Goal: Task Accomplishment & Management: Complete application form

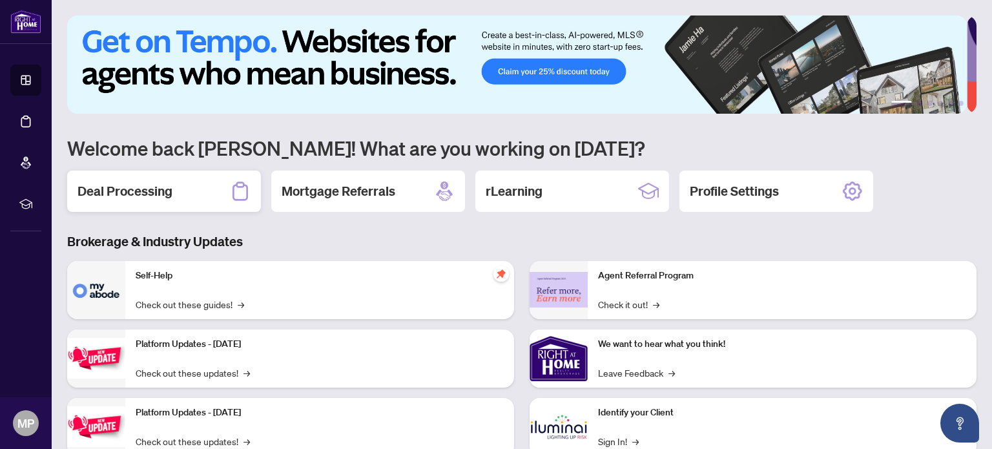
click at [165, 185] on h2 "Deal Processing" at bounding box center [125, 191] width 95 height 18
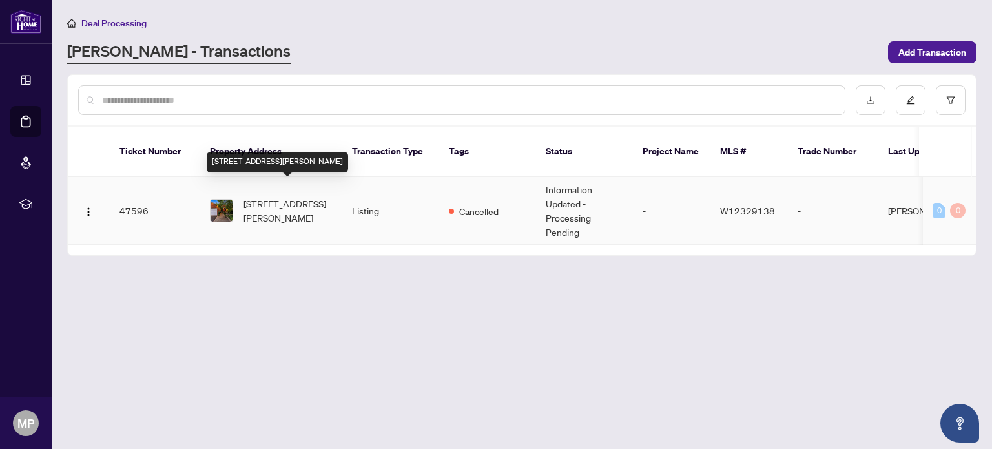
click at [296, 196] on span "[STREET_ADDRESS][PERSON_NAME]" at bounding box center [287, 210] width 88 height 28
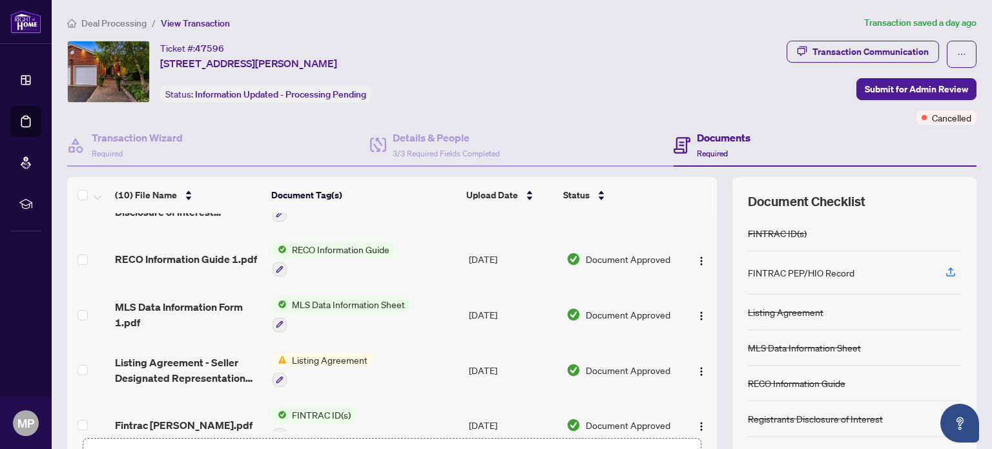
scroll to position [329, 0]
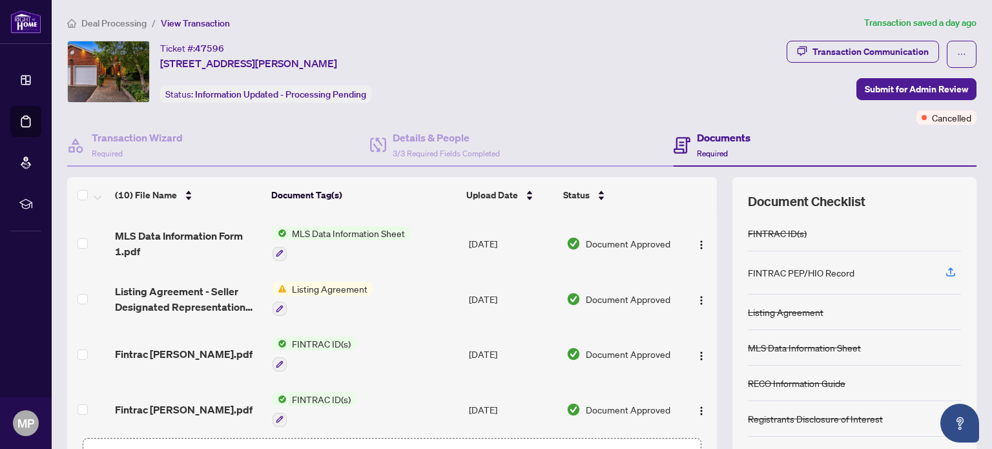
click at [318, 336] on span "FINTRAC ID(s)" at bounding box center [321, 343] width 69 height 14
click at [285, 400] on span "FINTRAC ID(s)" at bounding box center [287, 398] width 69 height 14
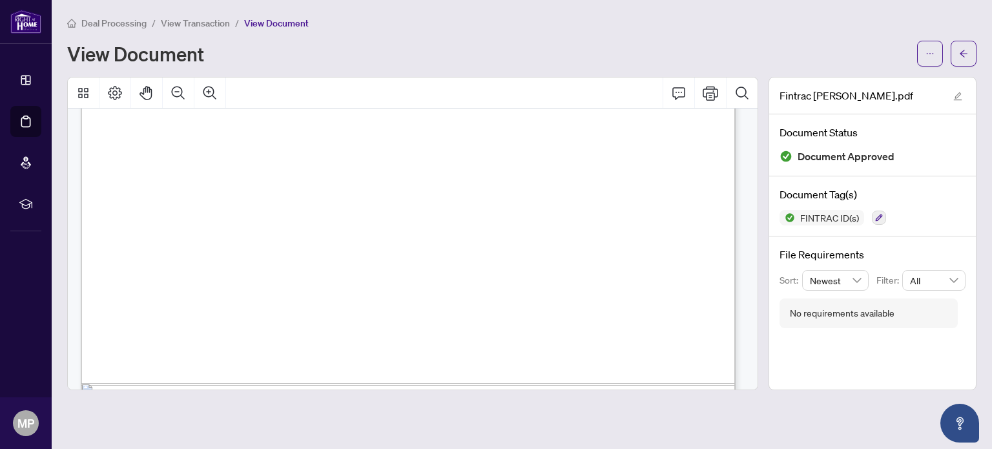
scroll to position [3617, 0]
click at [796, 31] on div "Deal Processing / View Transaction / View Document View Document" at bounding box center [521, 41] width 909 height 51
click at [960, 54] on icon "arrow-left" at bounding box center [963, 53] width 9 height 9
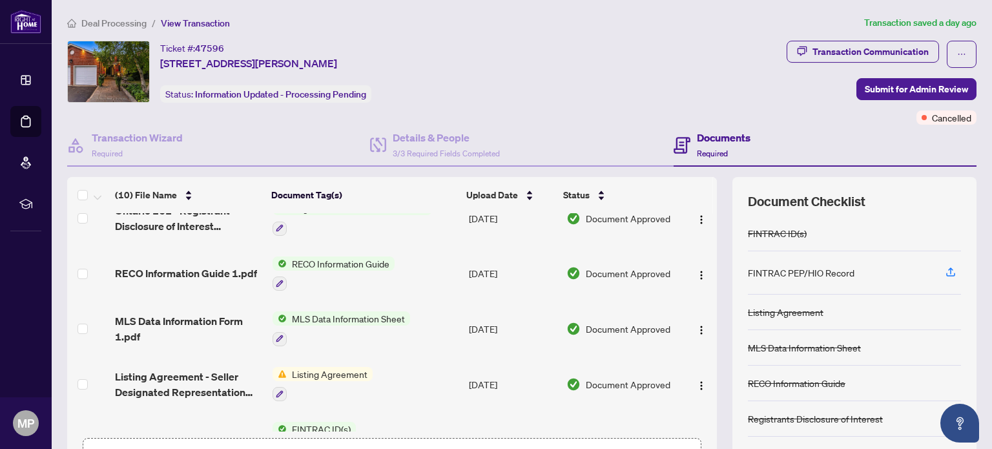
scroll to position [323, 0]
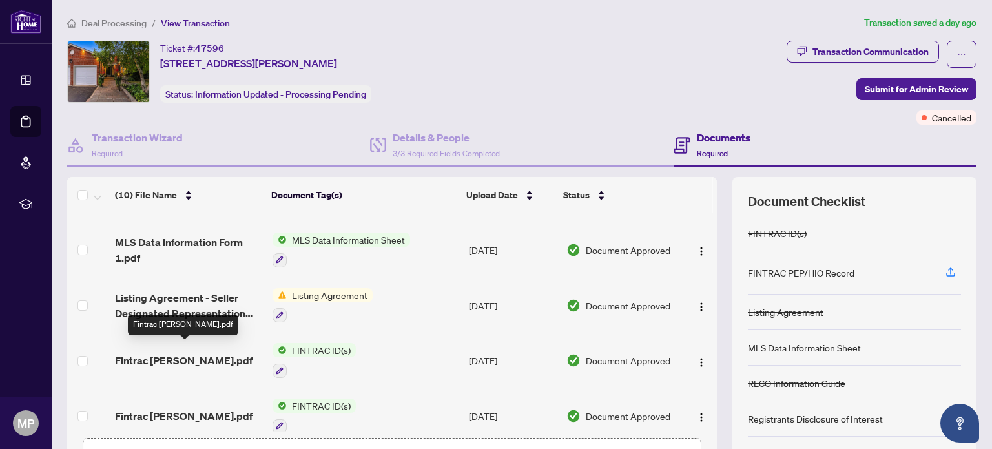
click at [217, 353] on span "Fintrac [PERSON_NAME].pdf" at bounding box center [184, 361] width 138 height 16
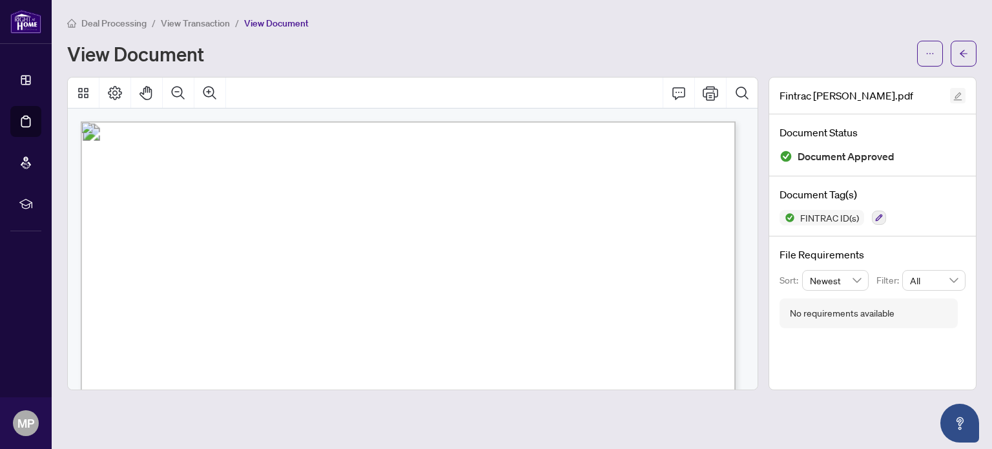
click at [960, 93] on icon "edit" at bounding box center [958, 96] width 8 height 8
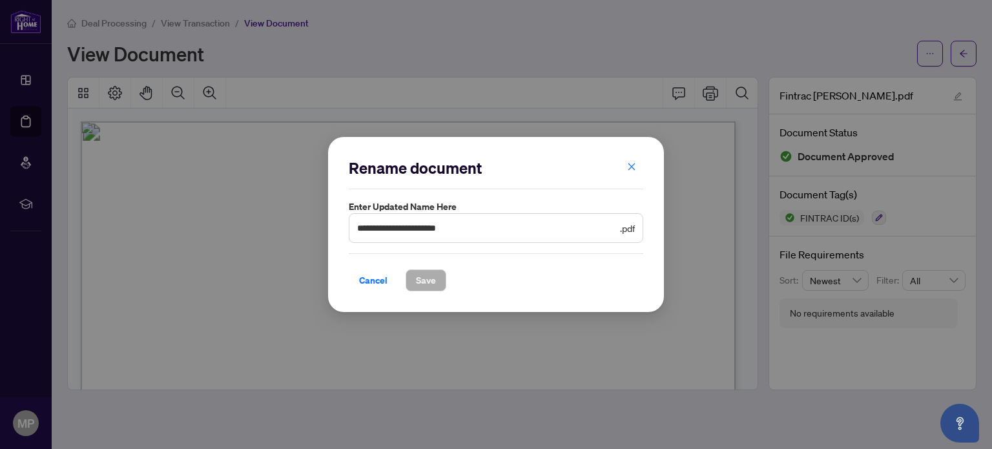
click at [574, 74] on div "**********" at bounding box center [496, 224] width 992 height 449
click at [633, 165] on icon "close" at bounding box center [631, 166] width 9 height 9
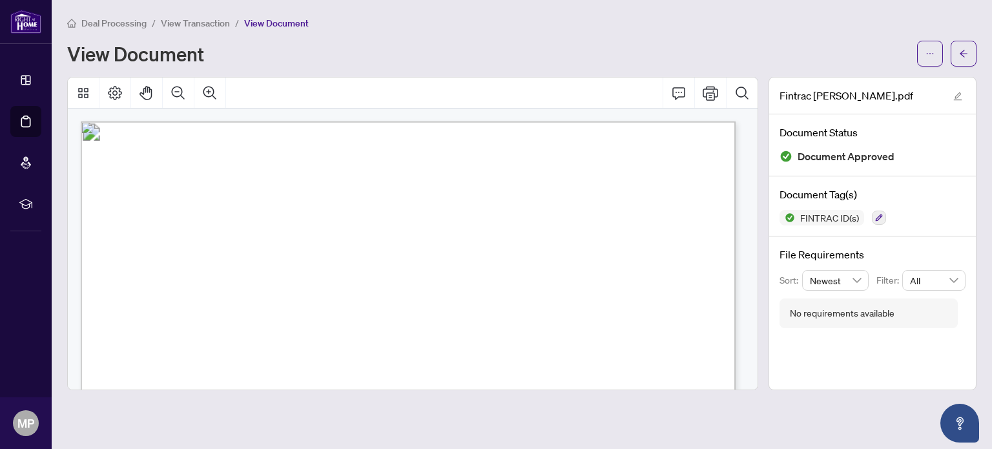
click at [468, 51] on div "View Document" at bounding box center [488, 53] width 842 height 21
click at [674, 90] on icon "Comment" at bounding box center [679, 93] width 16 height 16
click at [604, 46] on div "View Document" at bounding box center [488, 53] width 842 height 21
click at [922, 50] on button "button" at bounding box center [930, 54] width 26 height 26
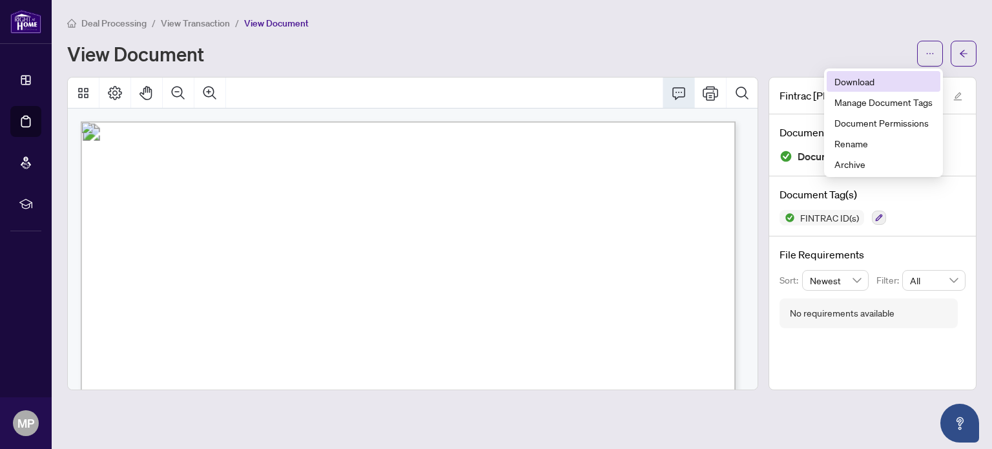
click at [844, 79] on span "Download" at bounding box center [883, 81] width 98 height 14
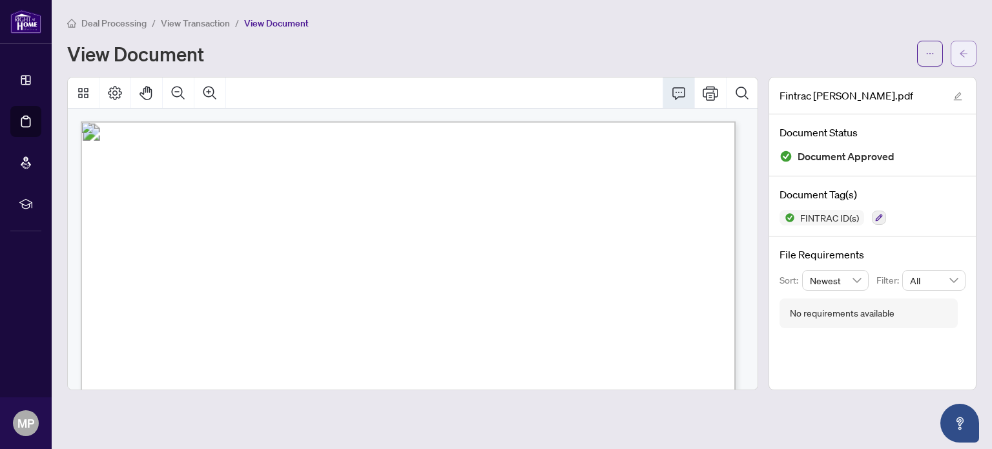
click at [966, 56] on icon "arrow-left" at bounding box center [963, 53] width 9 height 9
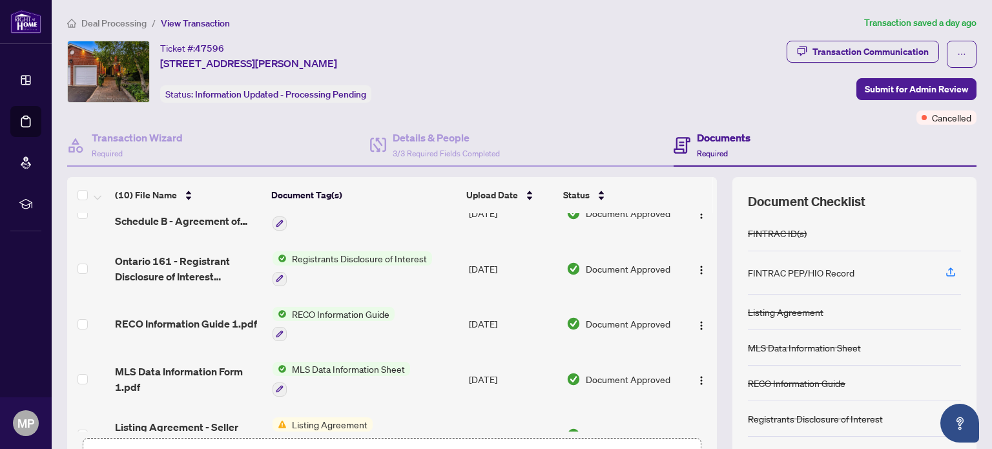
scroll to position [323, 0]
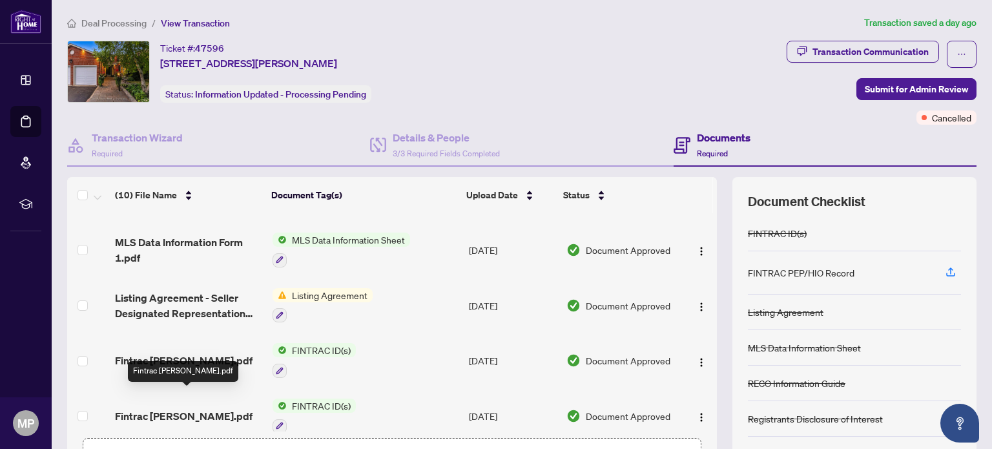
click at [128, 408] on span "Fintrac [PERSON_NAME].pdf" at bounding box center [184, 416] width 138 height 16
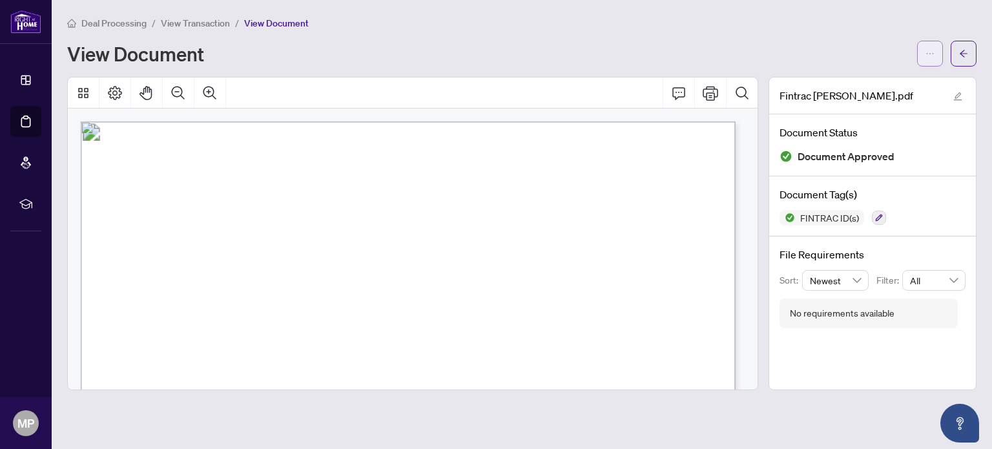
click at [942, 47] on button "button" at bounding box center [930, 54] width 26 height 26
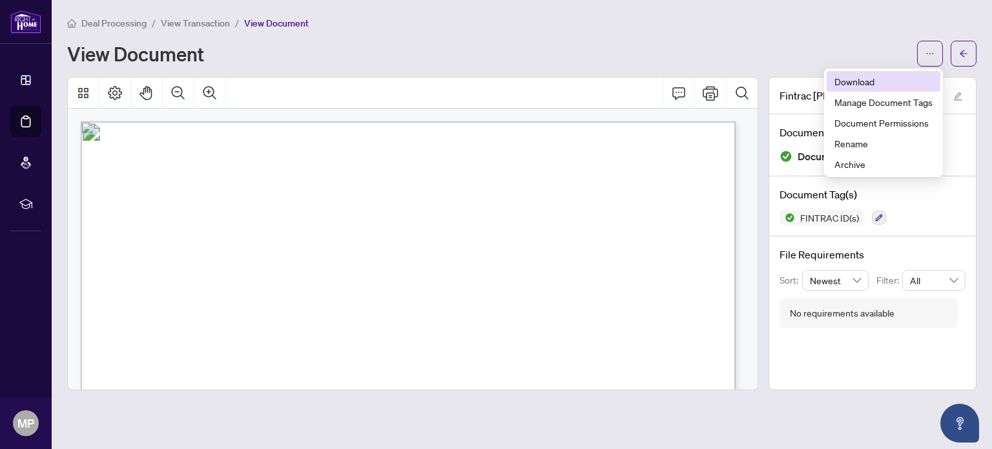
click at [867, 80] on span "Download" at bounding box center [883, 81] width 98 height 14
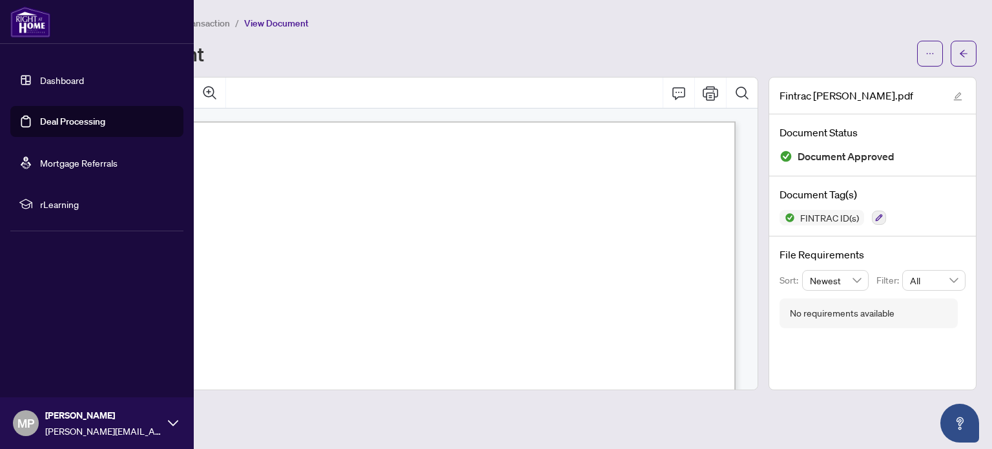
click at [67, 83] on link "Dashboard" at bounding box center [62, 80] width 44 height 12
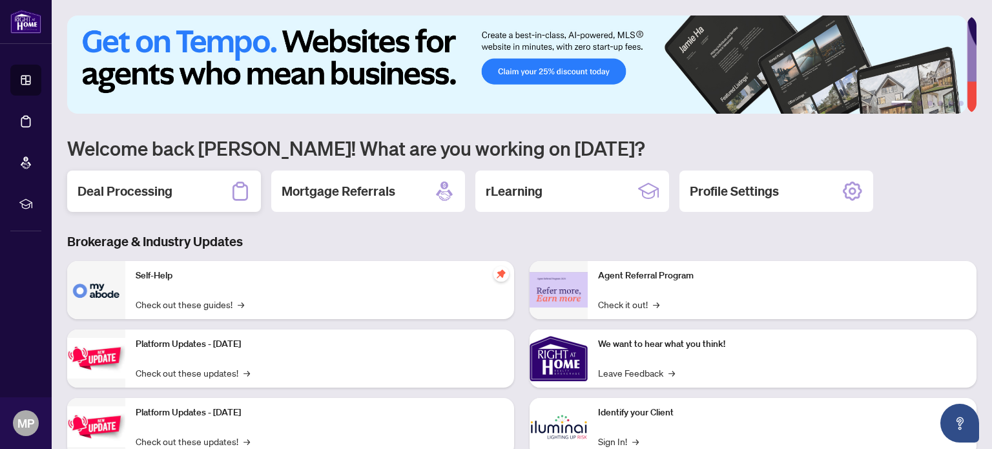
click at [184, 190] on div "Deal Processing" at bounding box center [164, 191] width 194 height 41
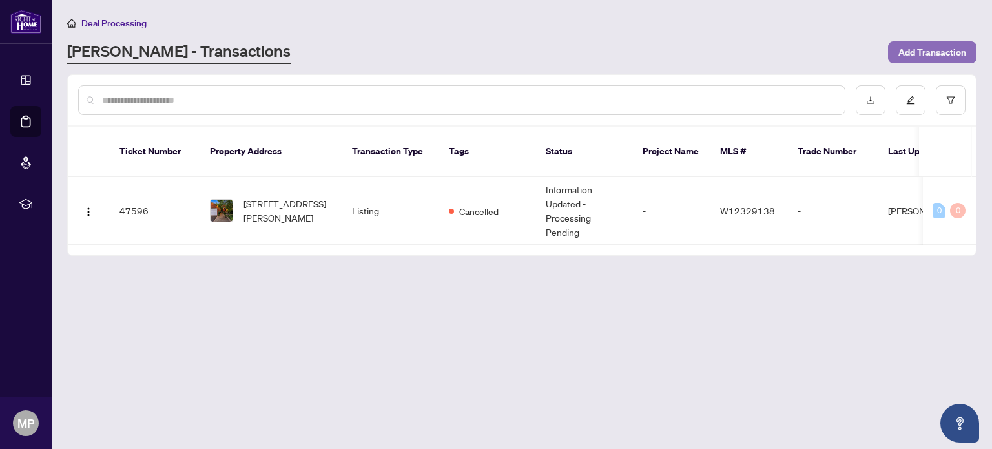
click at [935, 47] on span "Add Transaction" at bounding box center [932, 52] width 68 height 21
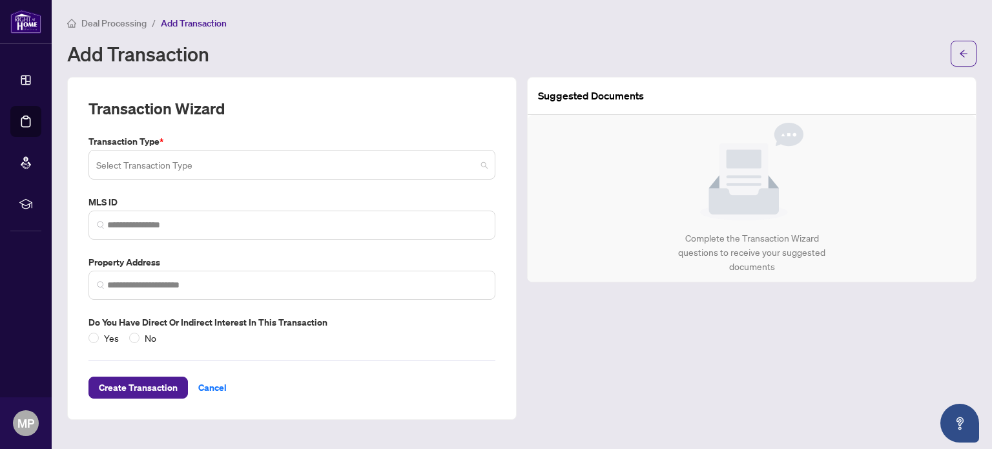
click at [214, 167] on input "search" at bounding box center [286, 166] width 380 height 28
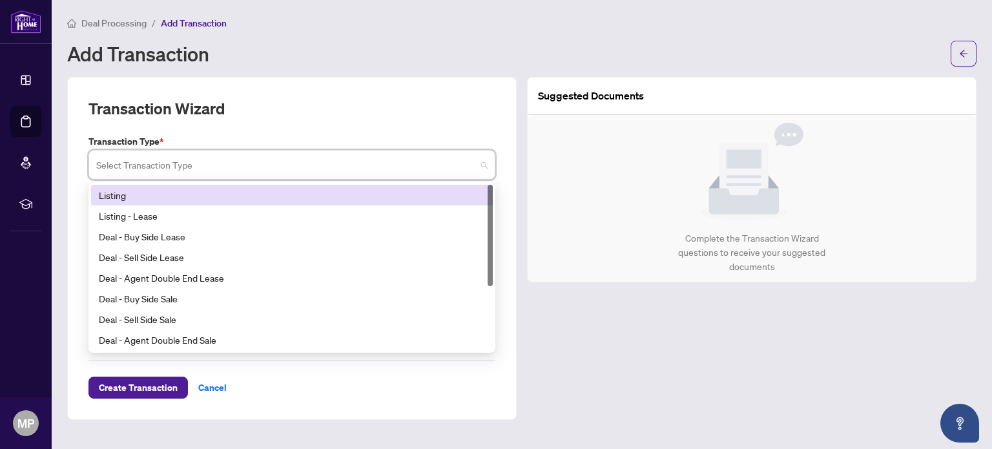
click at [127, 192] on div "Listing" at bounding box center [292, 195] width 386 height 14
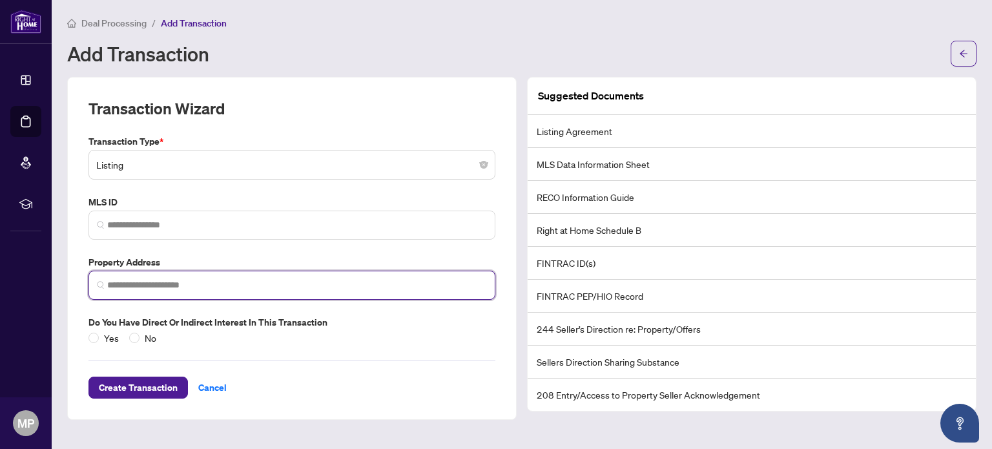
click at [150, 286] on input "search" at bounding box center [297, 285] width 380 height 14
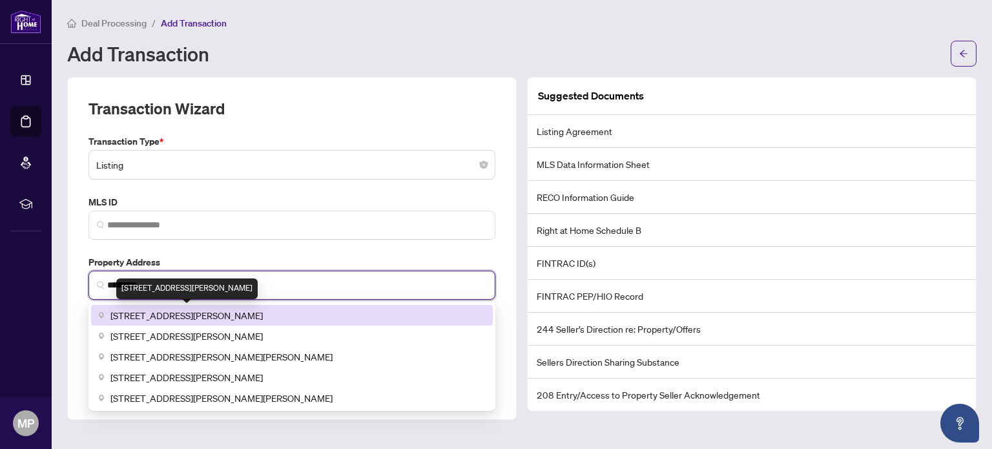
click at [214, 311] on span "[STREET_ADDRESS][PERSON_NAME]" at bounding box center [186, 315] width 152 height 14
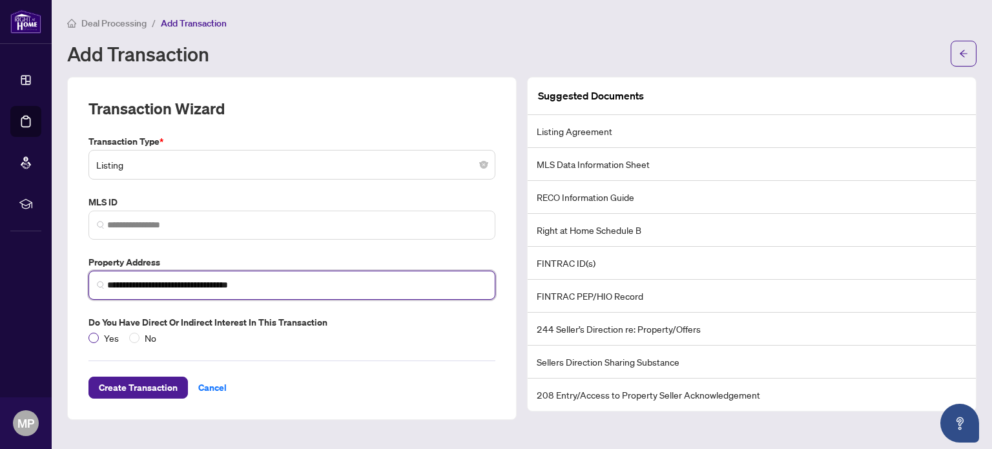
type input "**********"
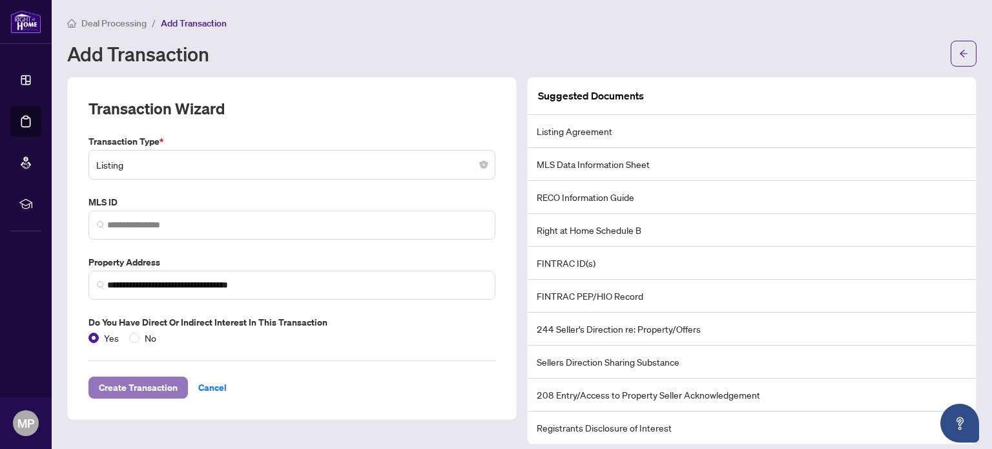
click at [150, 387] on span "Create Transaction" at bounding box center [138, 387] width 79 height 21
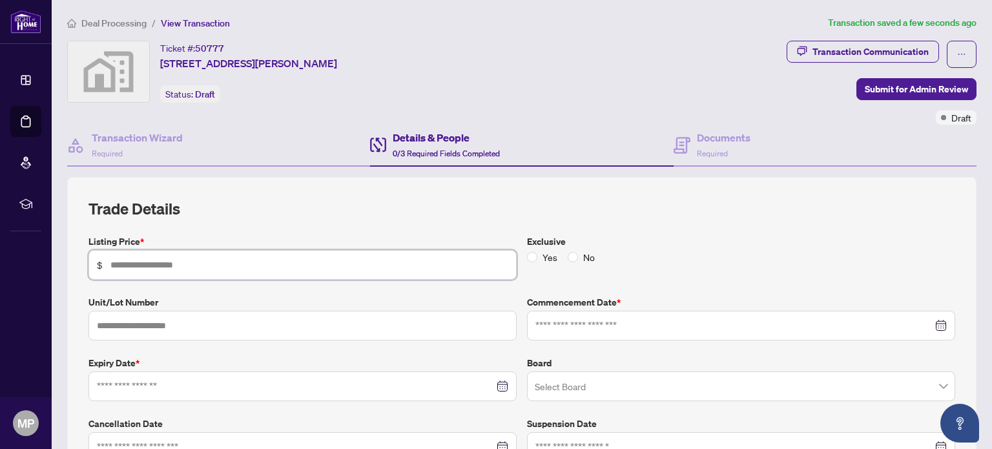
click at [145, 258] on input "text" at bounding box center [309, 265] width 398 height 14
type input "*********"
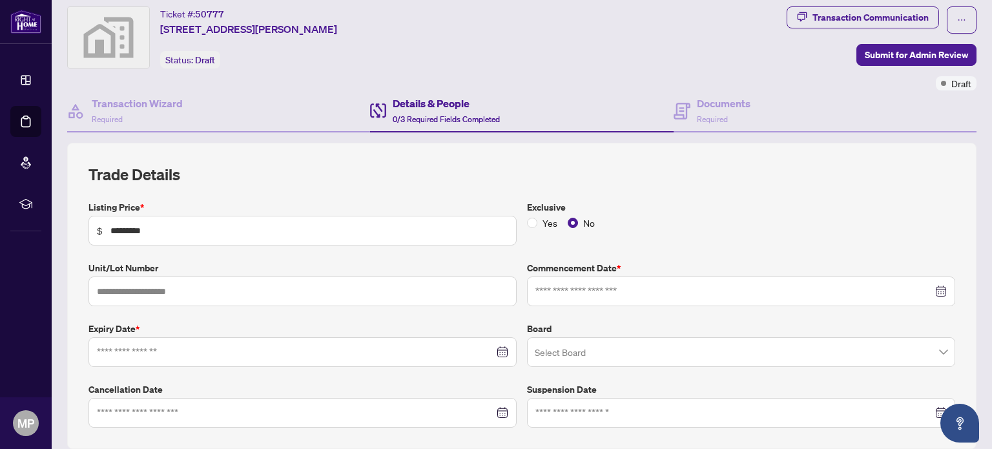
scroll to position [65, 0]
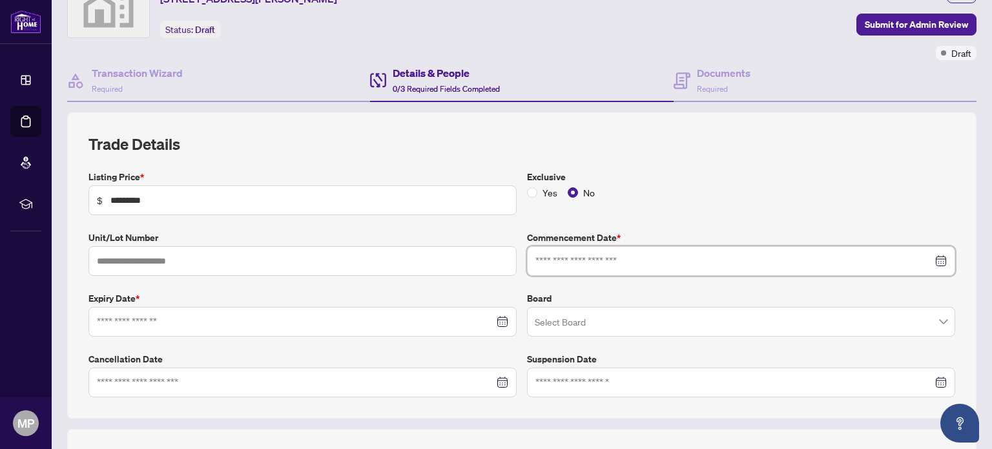
click at [575, 255] on input at bounding box center [733, 261] width 397 height 14
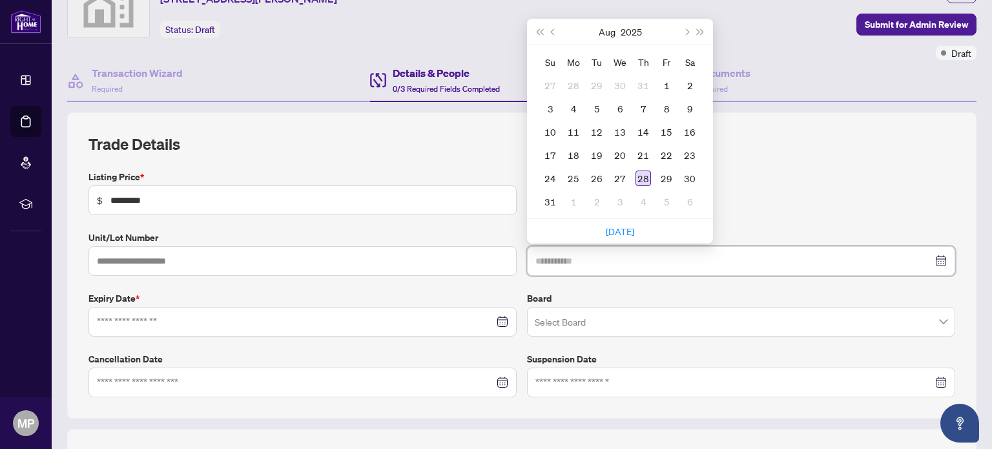
type input "**********"
click at [642, 174] on div "28" at bounding box center [644, 179] width 16 height 16
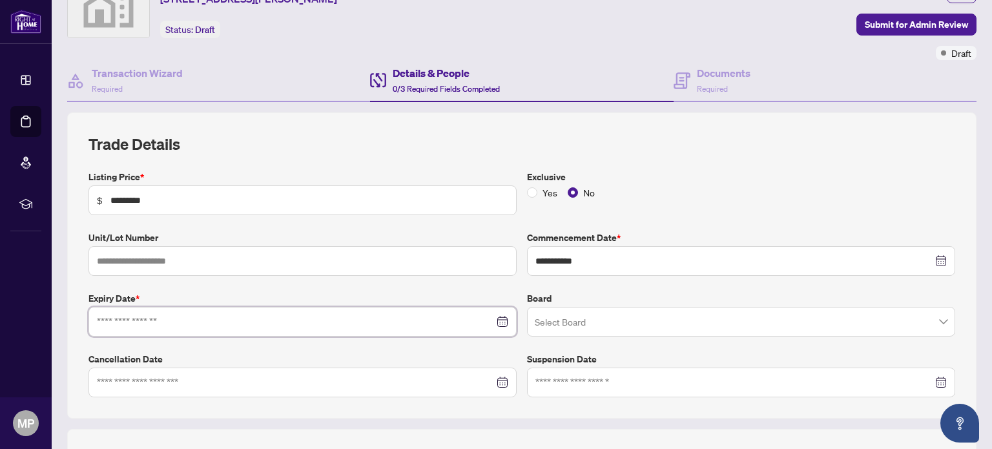
click at [146, 320] on input at bounding box center [295, 322] width 397 height 14
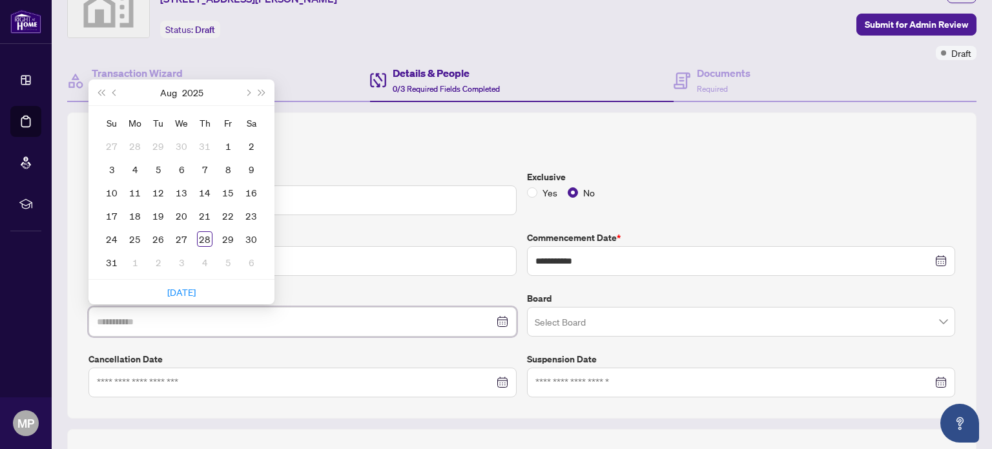
type input "**********"
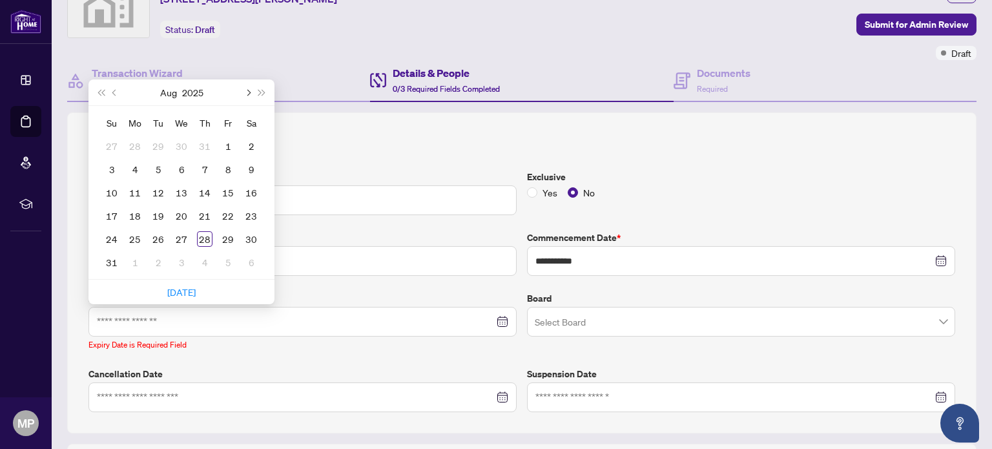
click at [251, 88] on button "Next month (PageDown)" at bounding box center [247, 92] width 14 height 26
type input "**********"
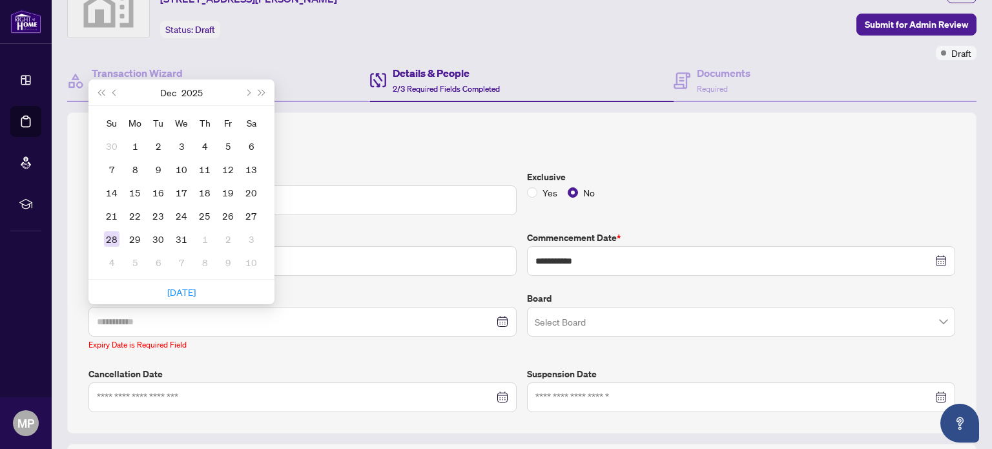
type input "**********"
click at [109, 233] on div "28" at bounding box center [112, 239] width 16 height 16
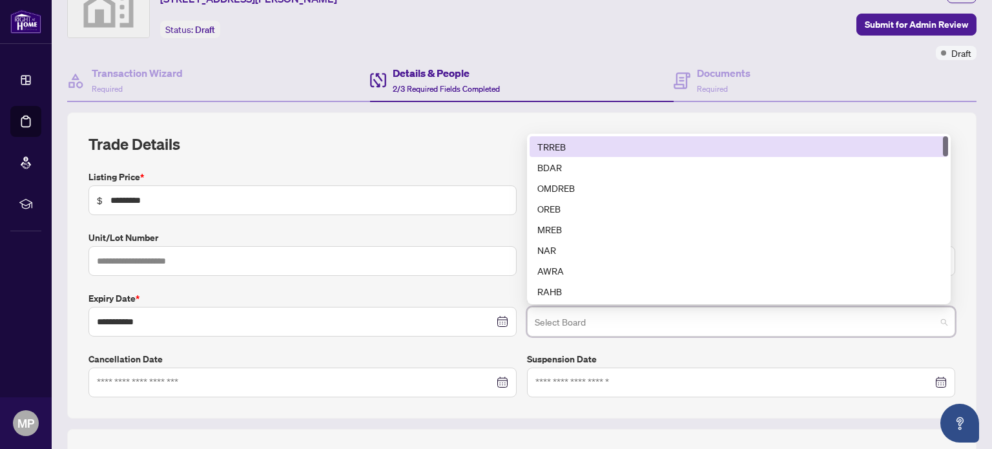
click at [563, 322] on input "search" at bounding box center [735, 323] width 401 height 28
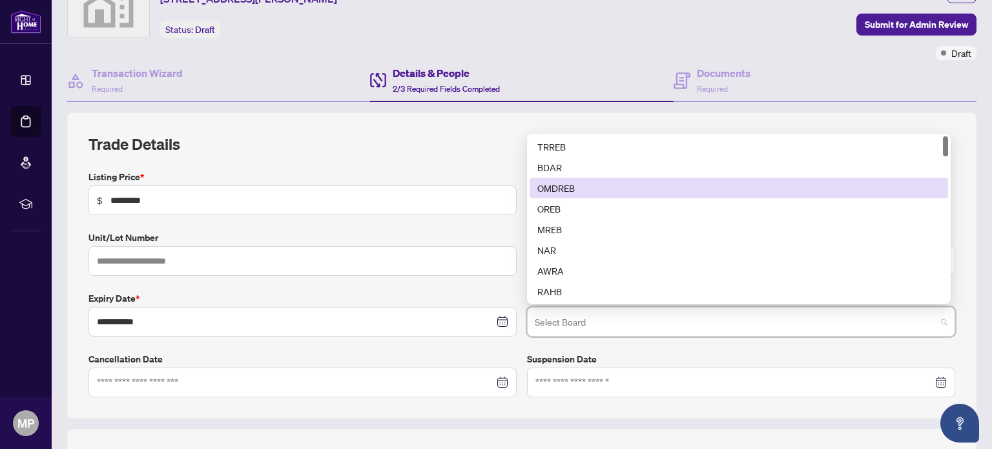
click at [550, 185] on div "OMDREB" at bounding box center [738, 188] width 403 height 14
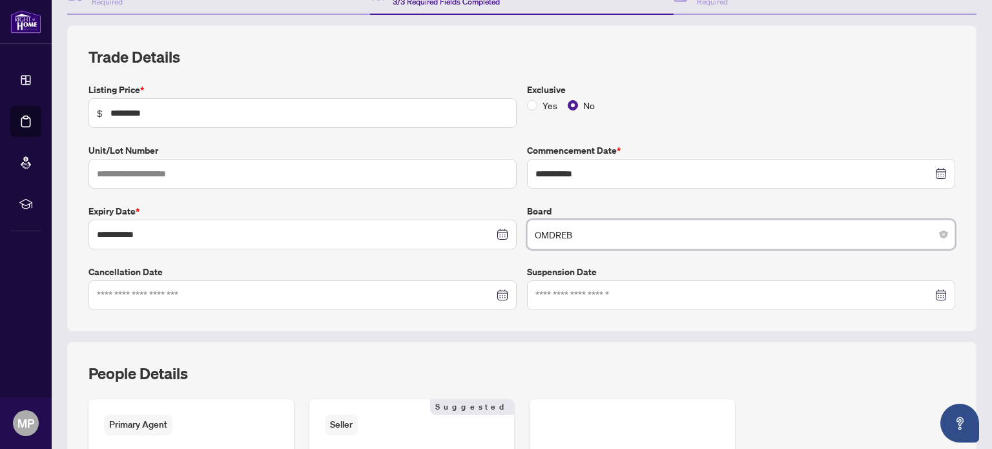
scroll to position [0, 0]
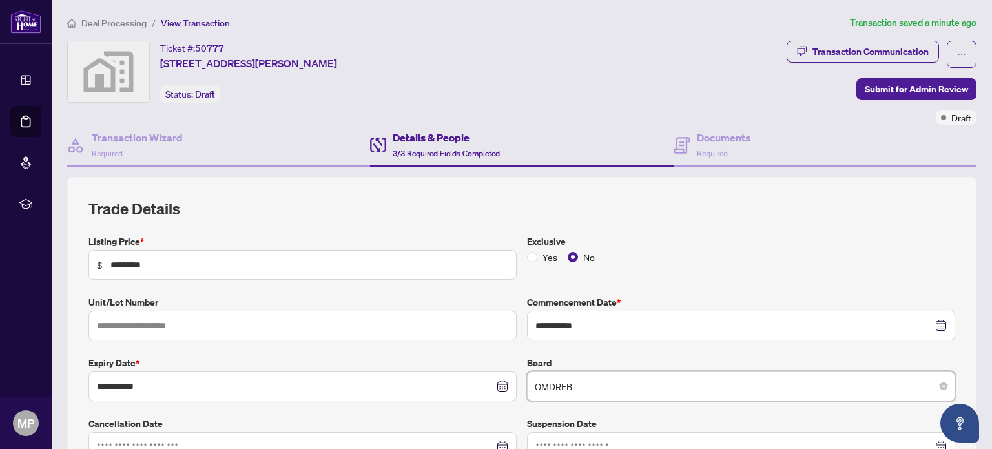
click at [471, 137] on h4 "Details & People" at bounding box center [446, 138] width 107 height 16
click at [415, 145] on div "Details & People 3/3 Required Fields Completed" at bounding box center [446, 145] width 107 height 30
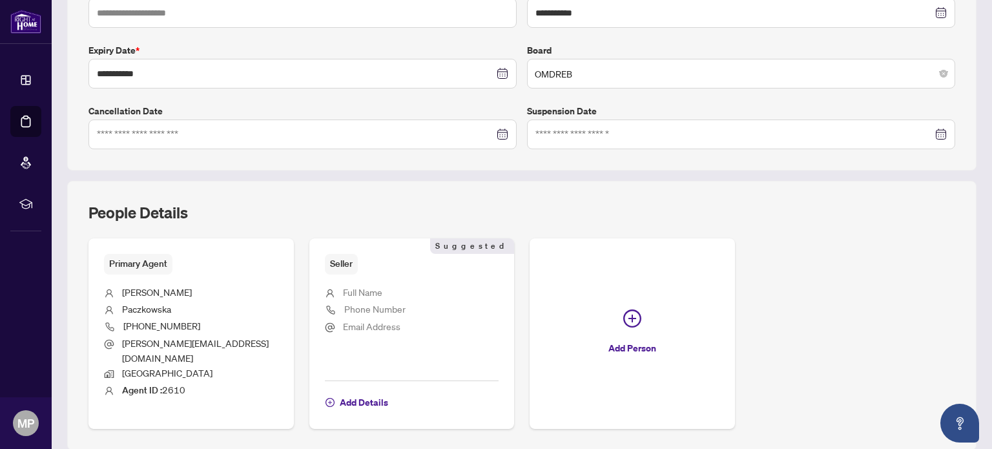
scroll to position [346, 0]
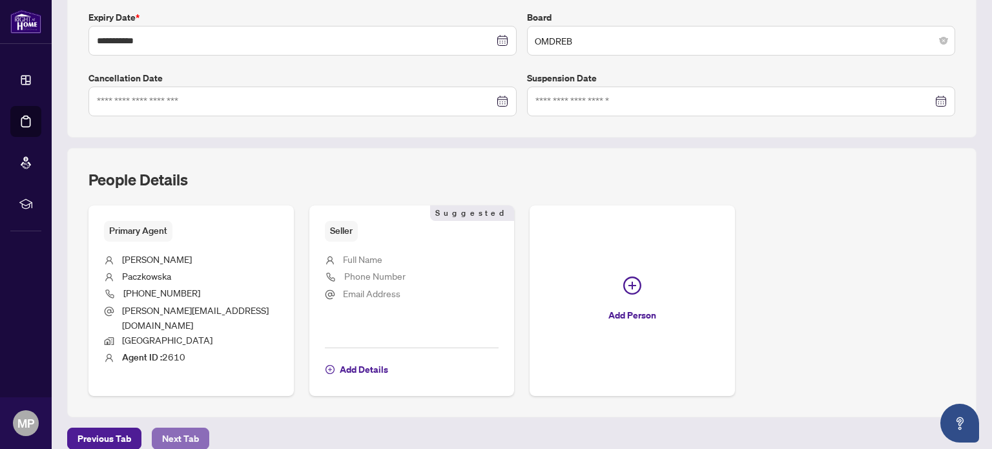
click at [186, 428] on span "Next Tab" at bounding box center [180, 438] width 37 height 21
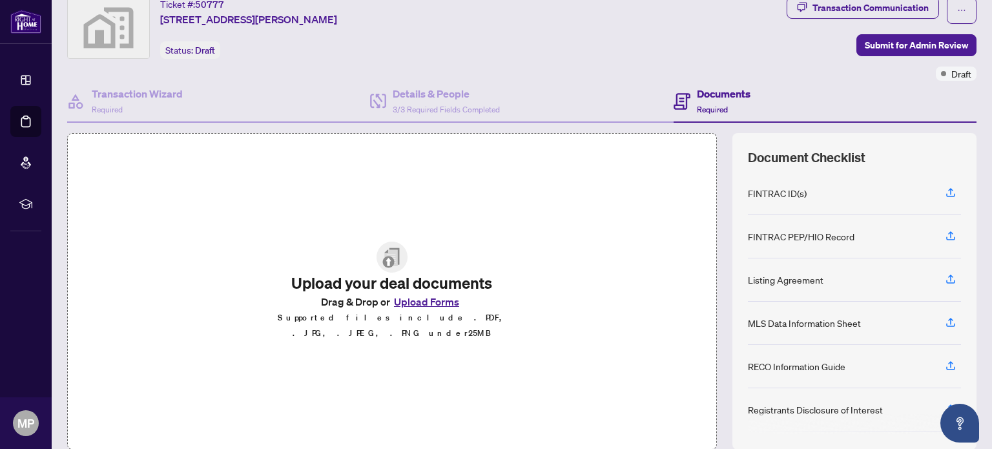
scroll to position [65, 0]
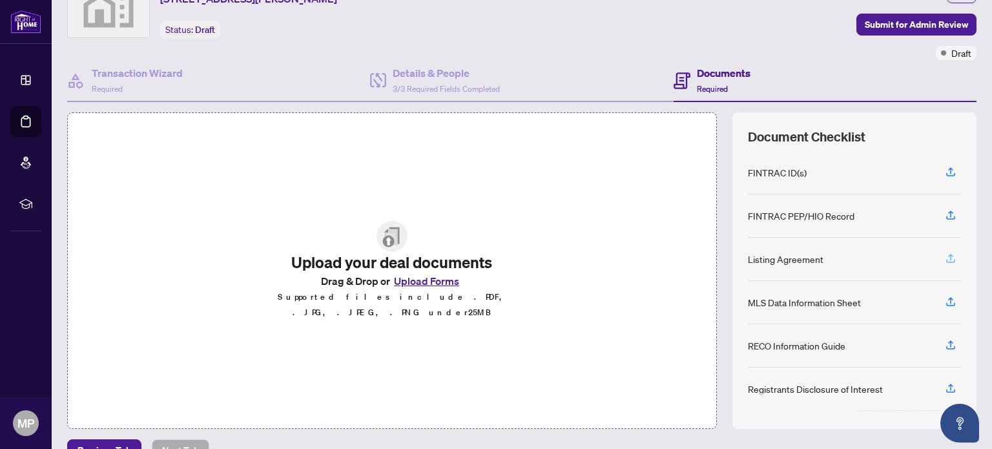
click at [945, 256] on icon "button" at bounding box center [951, 259] width 12 height 12
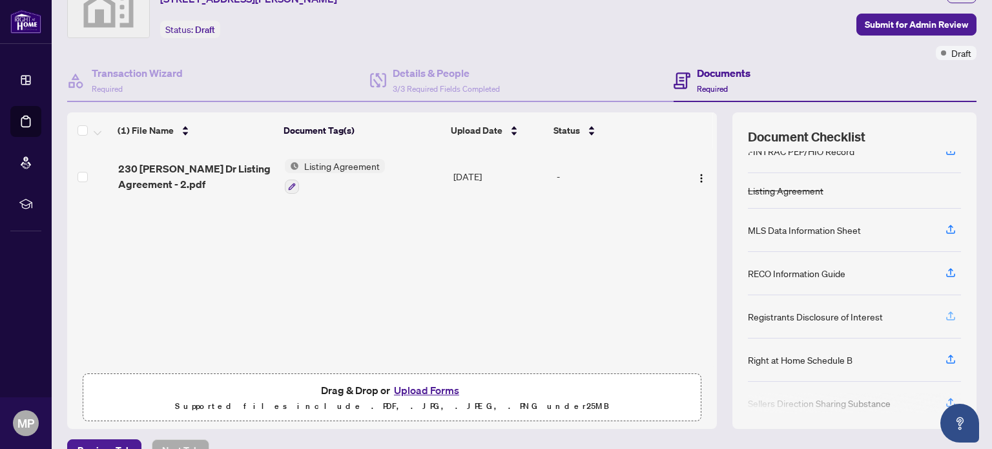
click at [945, 311] on icon "button" at bounding box center [951, 316] width 12 height 12
click at [945, 312] on icon "button" at bounding box center [951, 316] width 12 height 12
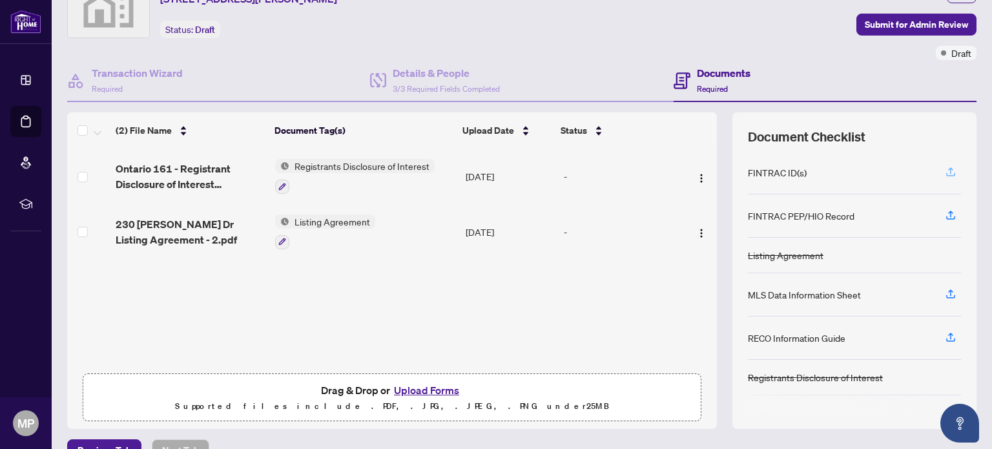
click at [945, 168] on icon "button" at bounding box center [951, 172] width 12 height 12
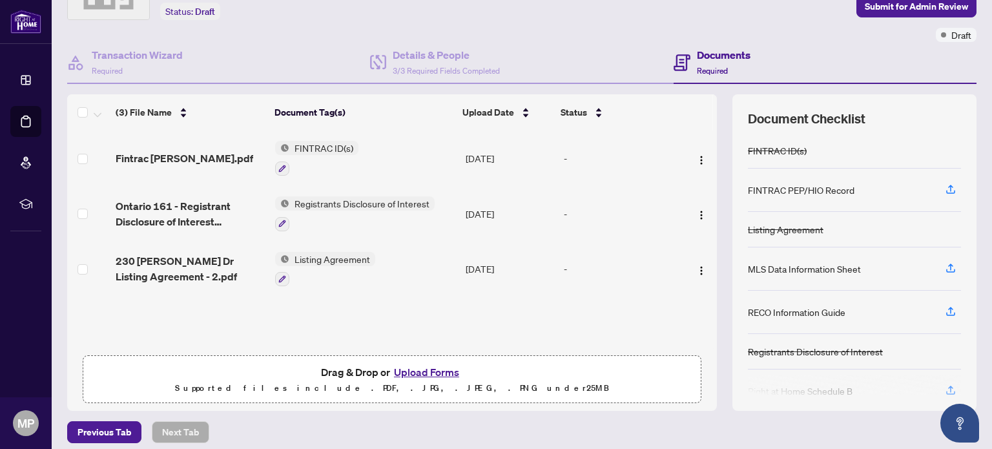
scroll to position [90, 0]
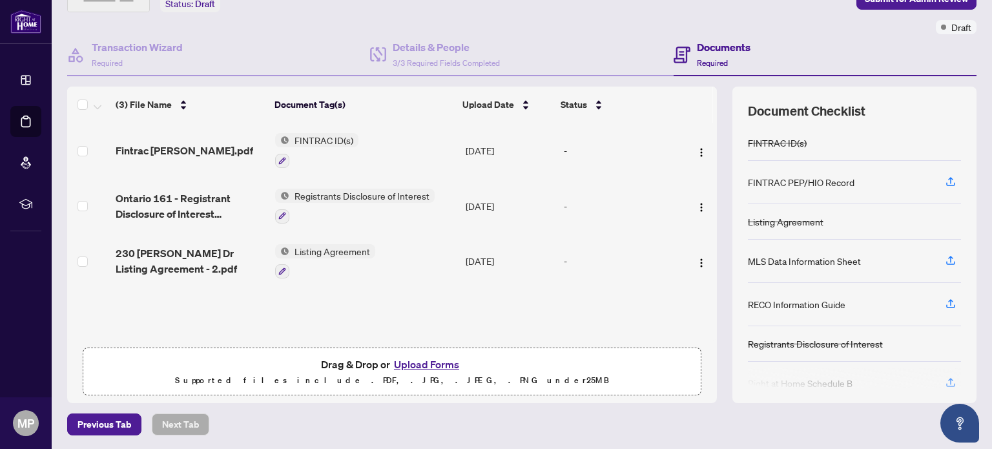
click at [433, 362] on button "Upload Forms" at bounding box center [426, 364] width 73 height 17
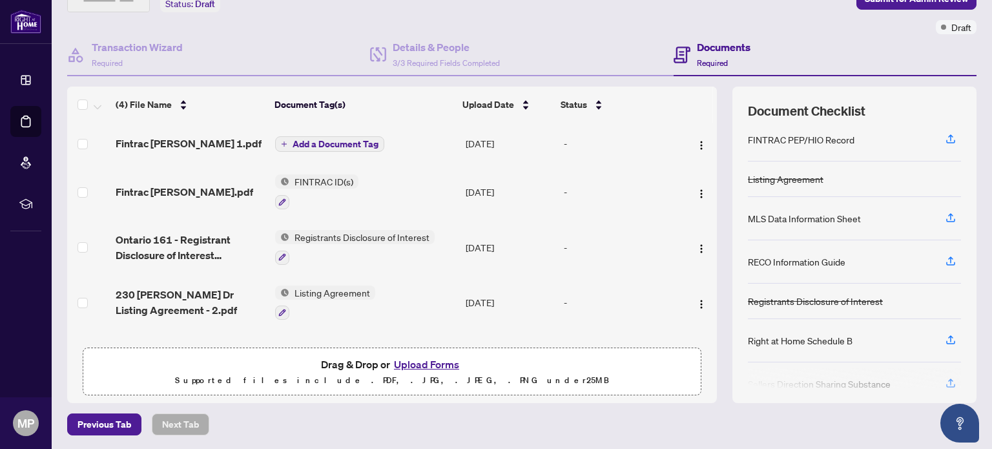
scroll to position [65, 0]
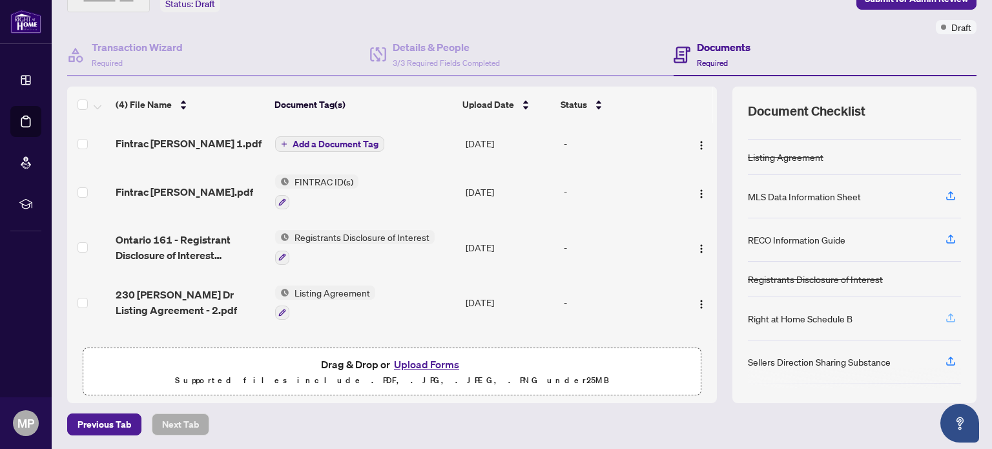
click at [948, 313] on icon "button" at bounding box center [950, 316] width 5 height 6
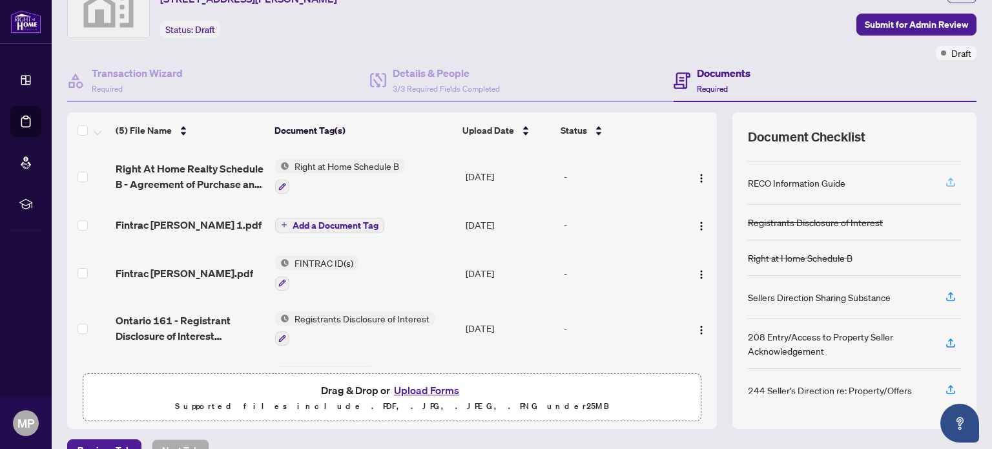
click at [945, 179] on icon "button" at bounding box center [951, 182] width 12 height 12
